Goal: Task Accomplishment & Management: Complete application form

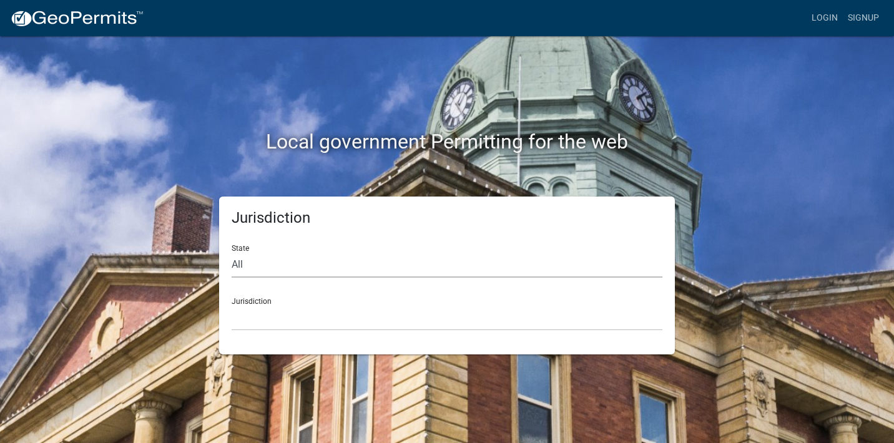
click at [279, 263] on select "All [US_STATE] [US_STATE] [US_STATE] [US_STATE] [US_STATE] [US_STATE] [US_STATE…" at bounding box center [447, 265] width 431 height 26
select select "[US_STATE]"
click at [232, 252] on select "All [US_STATE] [US_STATE] [US_STATE] [US_STATE] [US_STATE] [US_STATE] [US_STATE…" at bounding box center [447, 265] width 431 height 26
click at [285, 327] on select "[GEOGRAPHIC_DATA], [US_STATE] [GEOGRAPHIC_DATA], [US_STATE] [GEOGRAPHIC_DATA], …" at bounding box center [447, 318] width 431 height 26
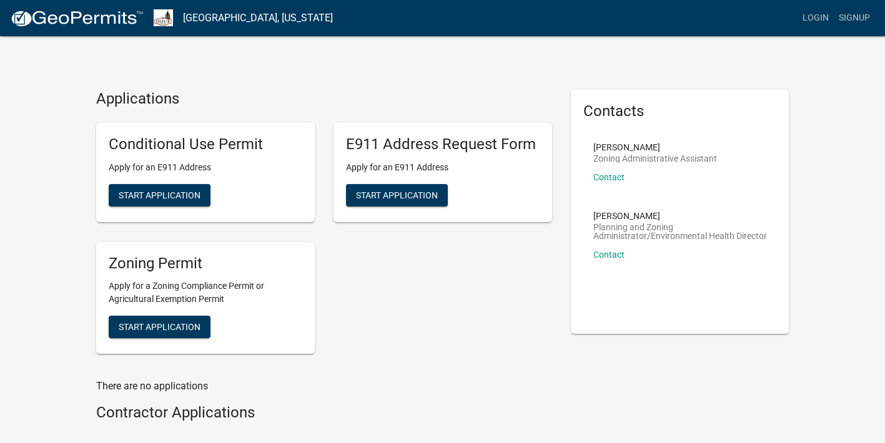
click at [194, 77] on div "Applications Conditional Use Permit Apply for an E911 Address Start Application…" at bounding box center [442, 262] width 885 height 525
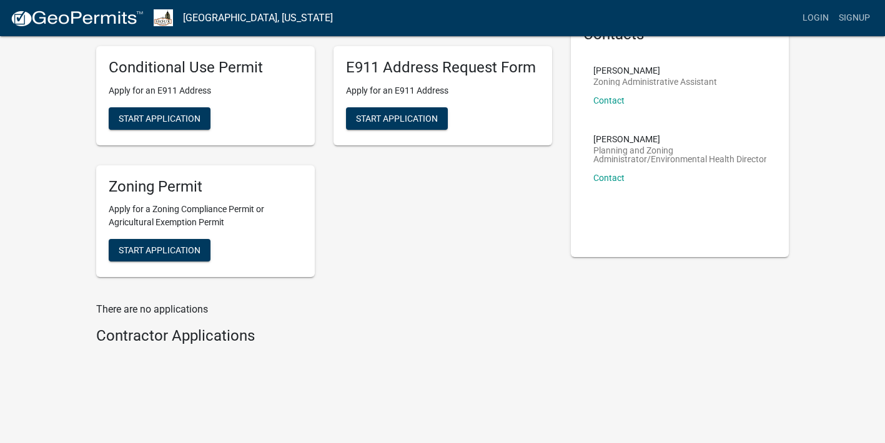
scroll to position [77, 0]
click at [197, 256] on button "Start Application" at bounding box center [160, 250] width 102 height 22
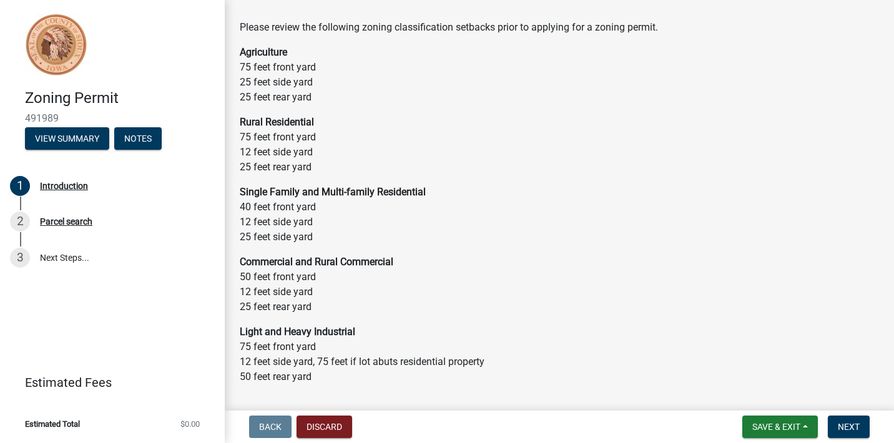
scroll to position [87, 0]
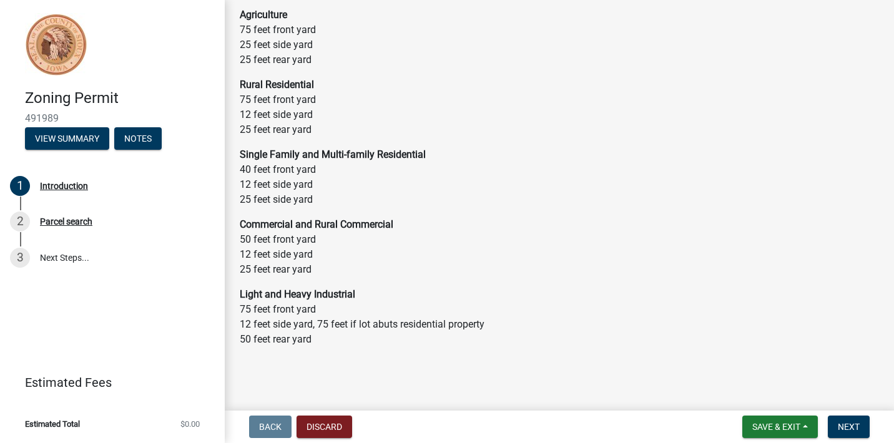
click at [279, 165] on p "Single Family and Multi-family Residential 40 feet front yard 12 feet side yard…" at bounding box center [560, 177] width 640 height 60
